Goal: Find specific page/section: Find specific page/section

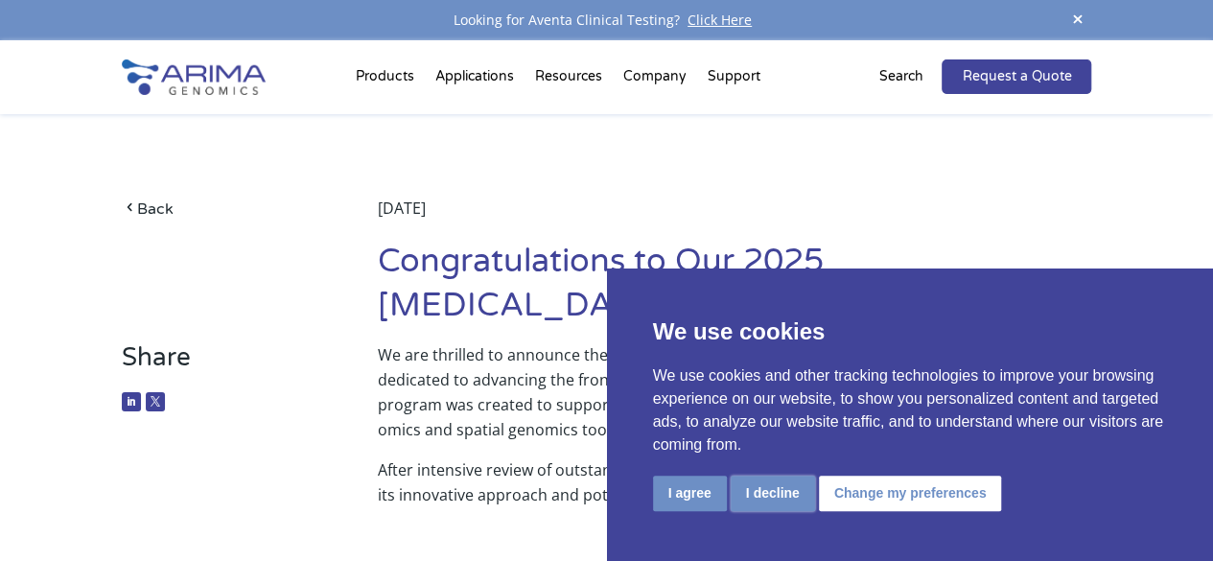
click at [784, 499] on button "I decline" at bounding box center [773, 493] width 84 height 35
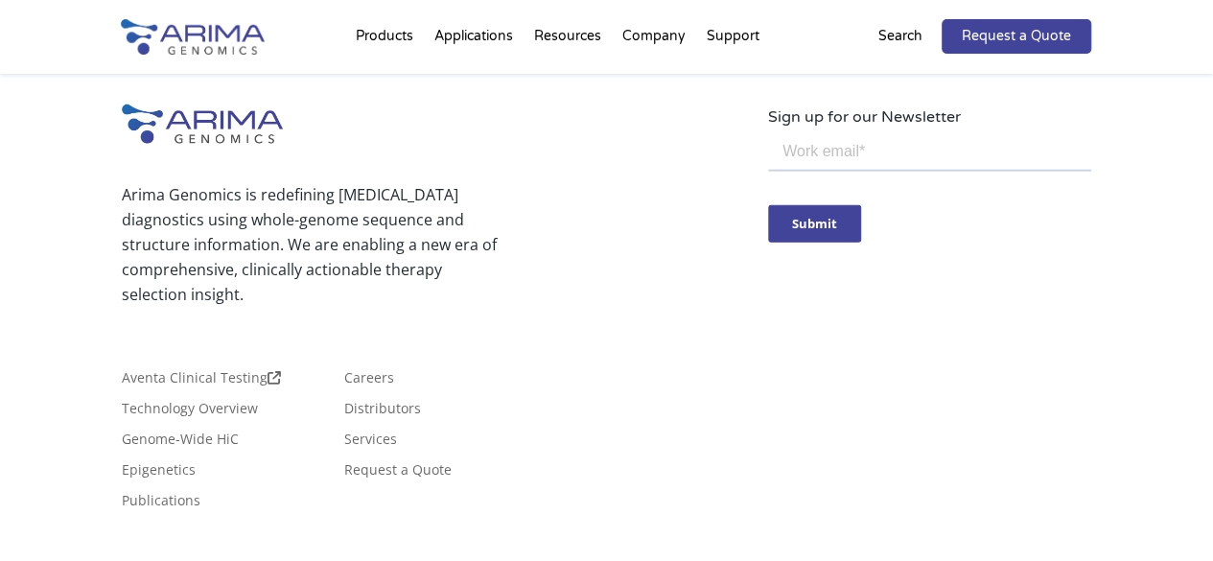
scroll to position [2336, 0]
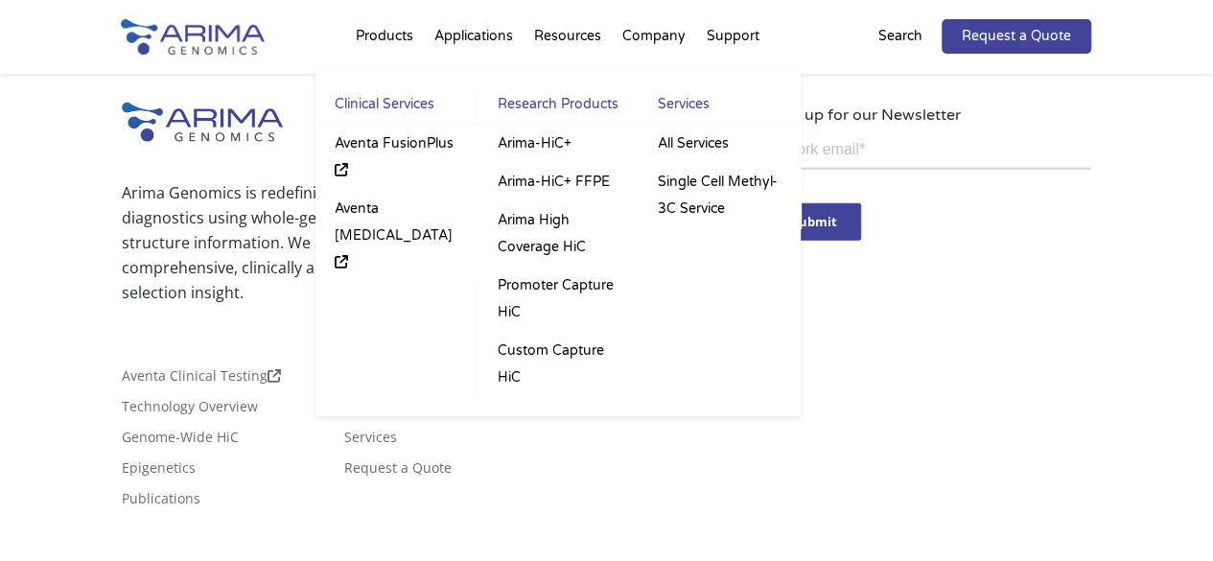
click at [397, 40] on li "Products Clinical Services Aventa FusionPlus Aventa Lymphoma Research Products …" at bounding box center [384, 40] width 79 height 65
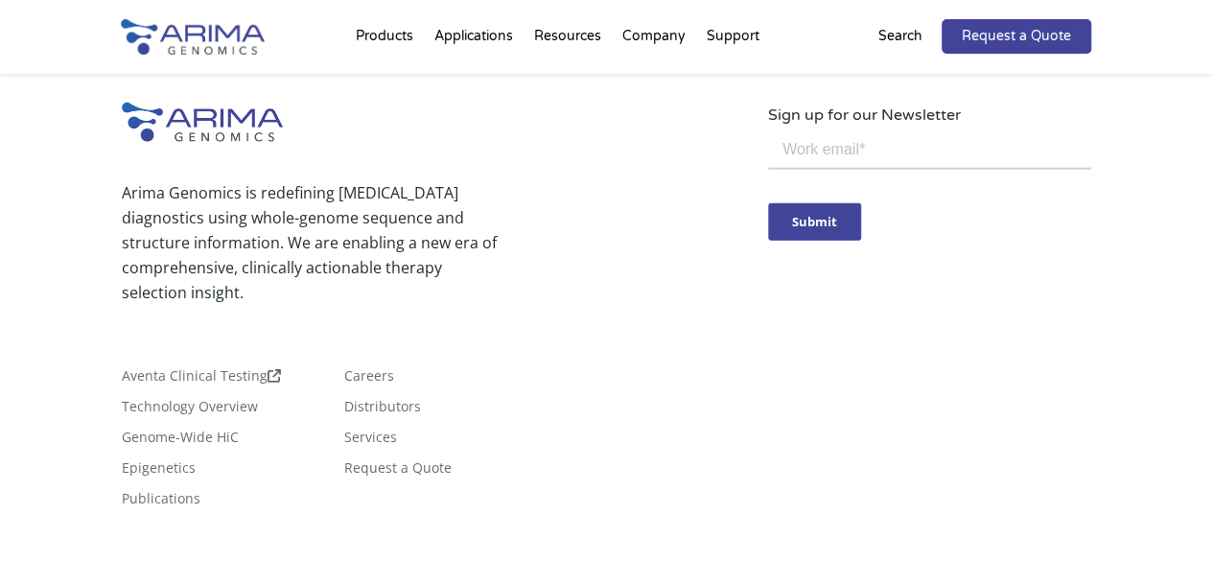
click at [219, 51] on img at bounding box center [193, 36] width 144 height 35
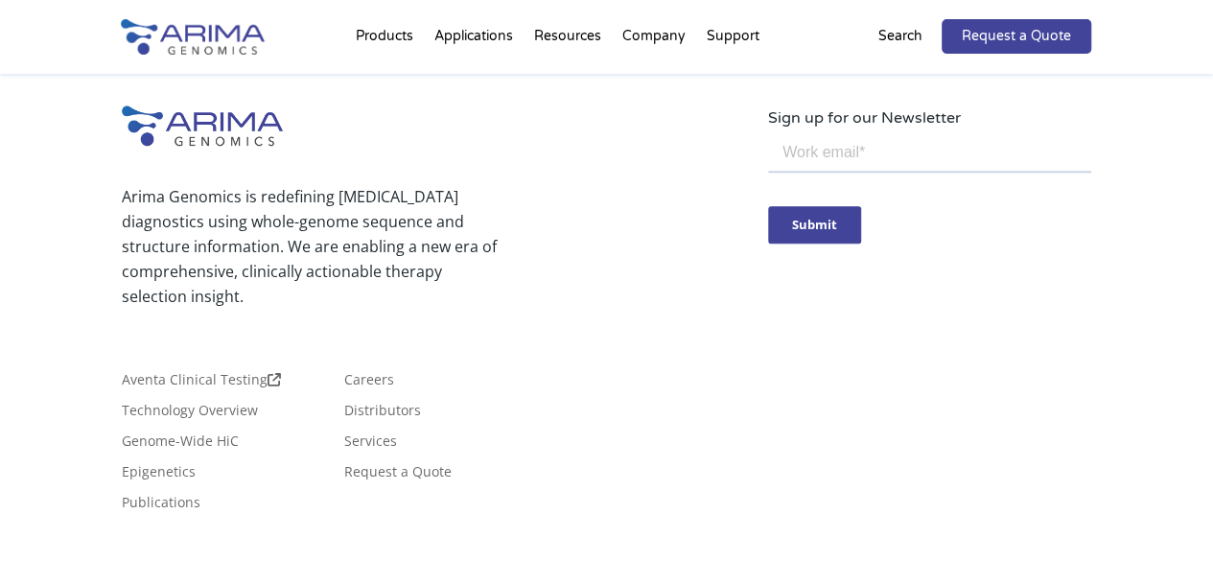
scroll to position [4707, 0]
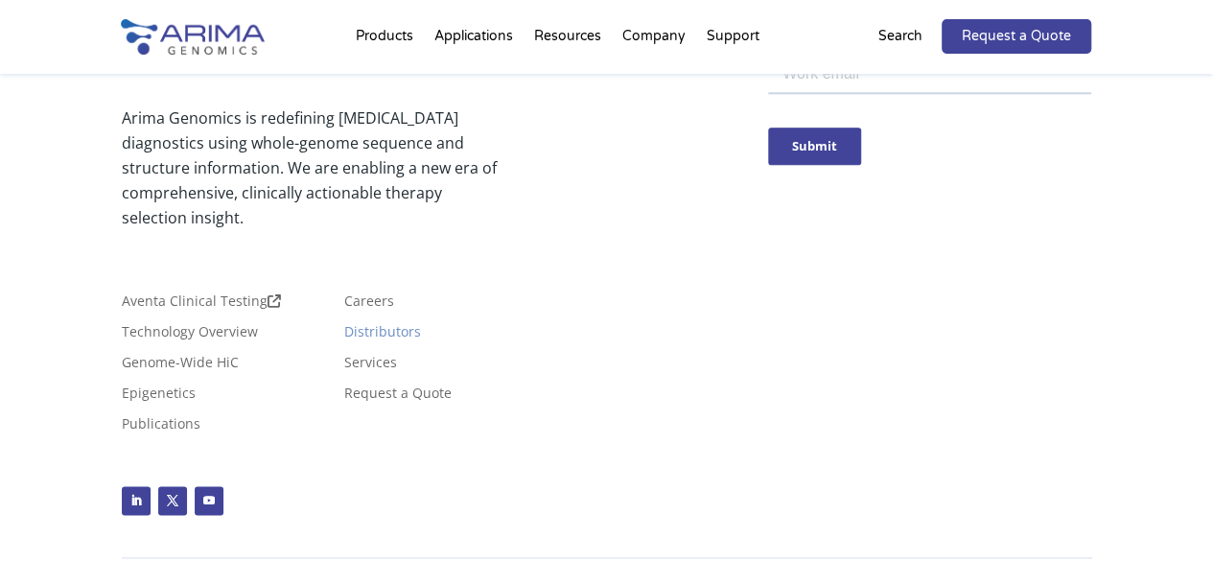
click at [394, 325] on link "Distributors" at bounding box center [382, 335] width 77 height 21
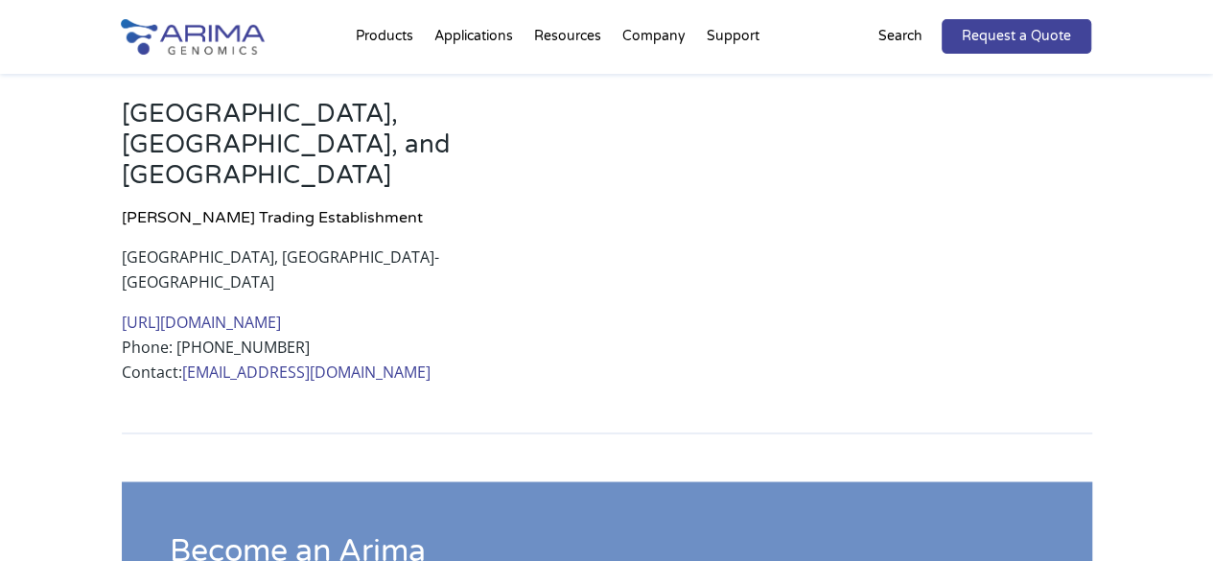
scroll to position [1334, 0]
